Goal: Transaction & Acquisition: Obtain resource

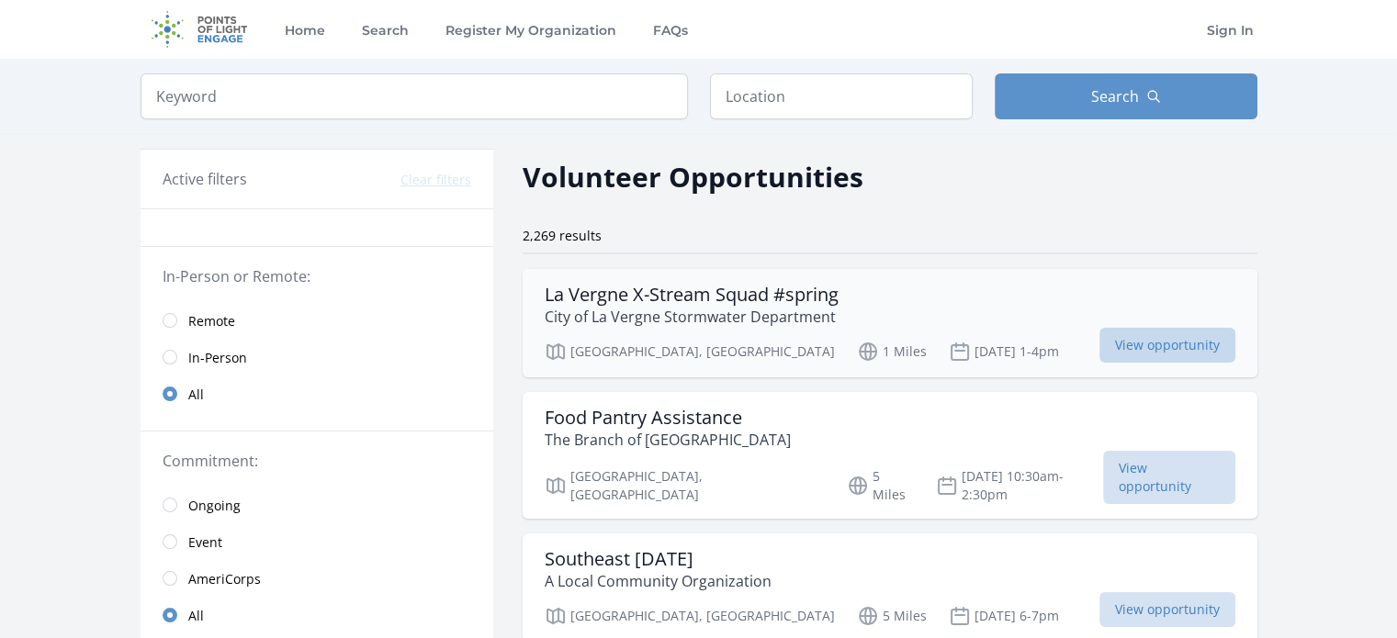
click at [1100, 341] on span "View opportunity" at bounding box center [1168, 345] width 136 height 35
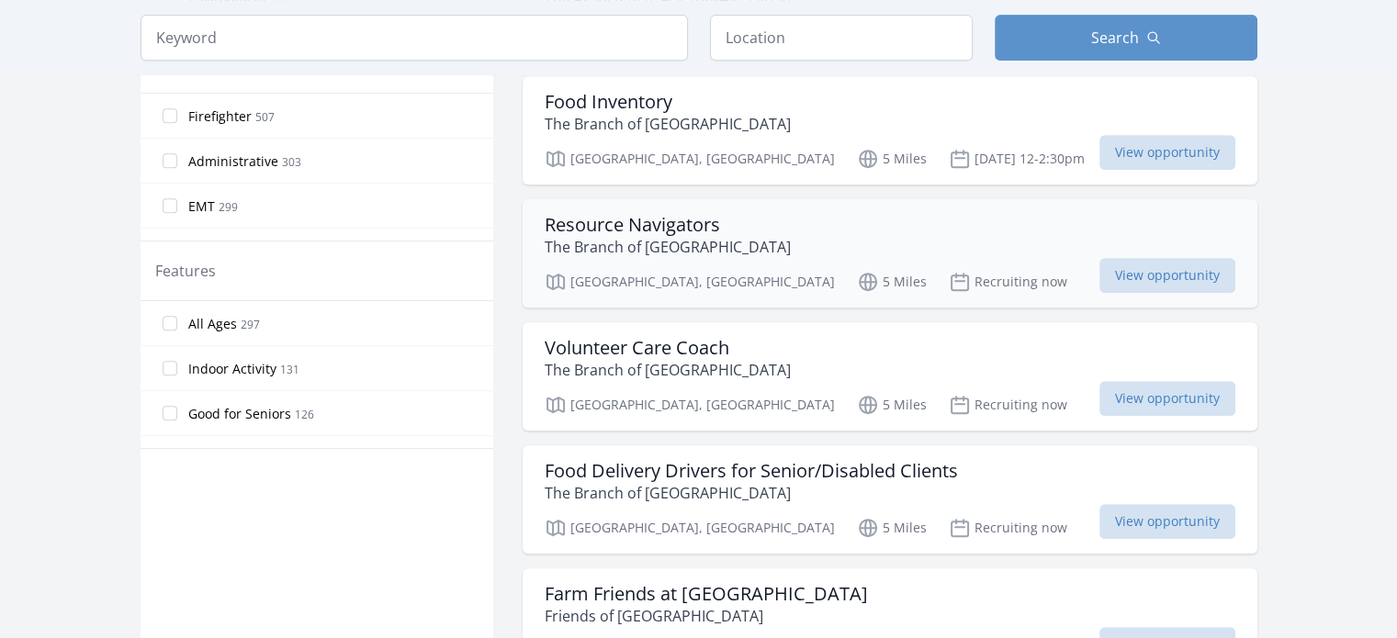
scroll to position [919, 0]
